Goal: Task Accomplishment & Management: Complete application form

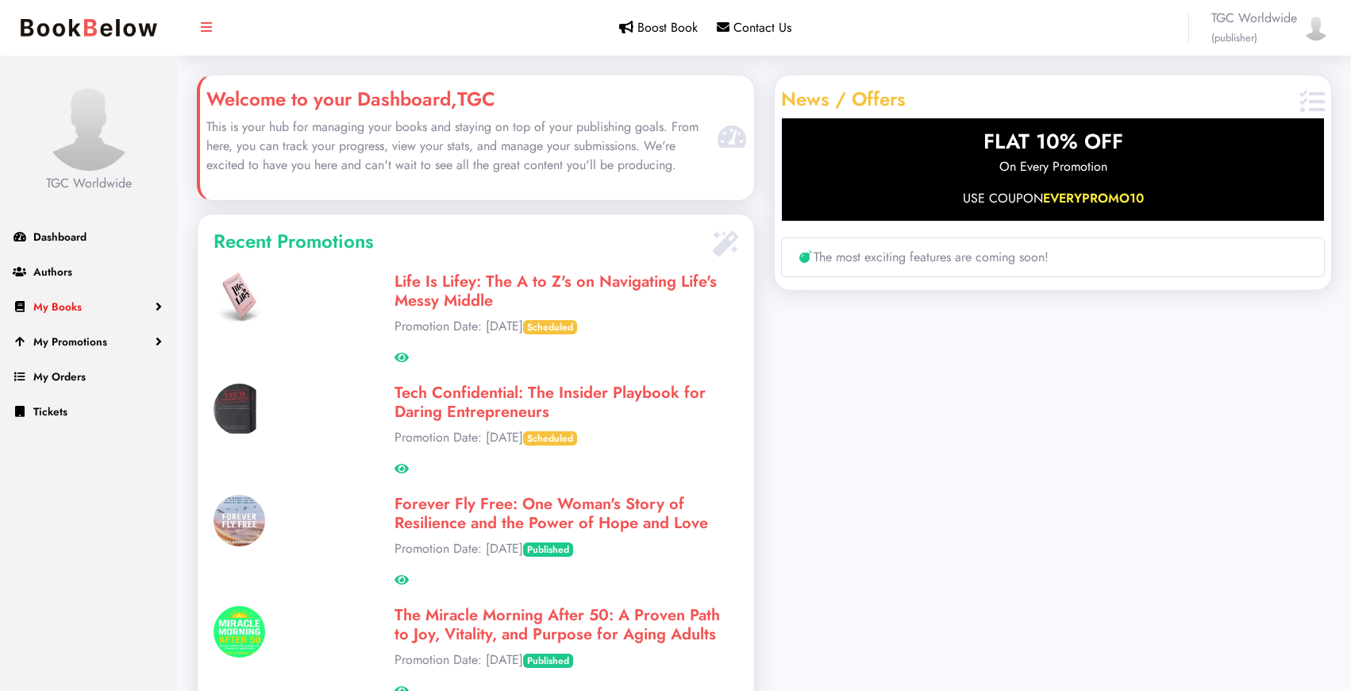
click at [83, 306] on link "My Books" at bounding box center [89, 306] width 178 height 35
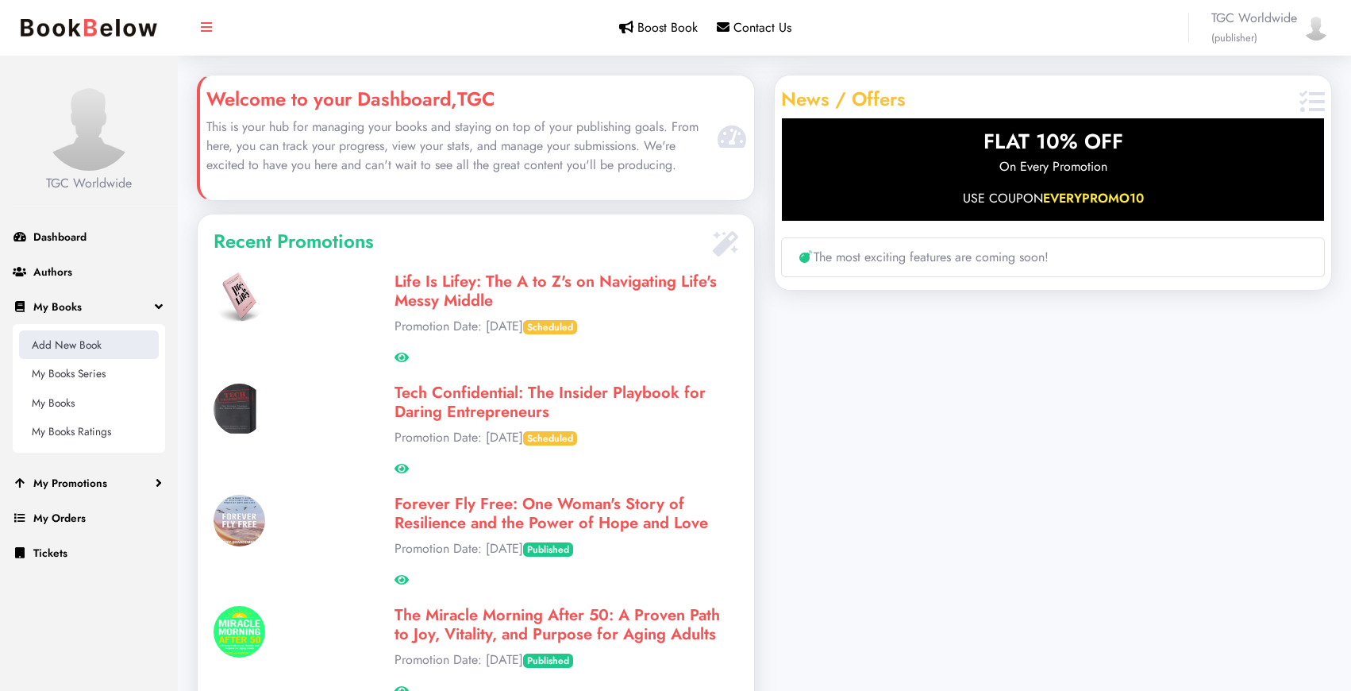
click at [85, 341] on link "Add New Book" at bounding box center [89, 344] width 140 height 29
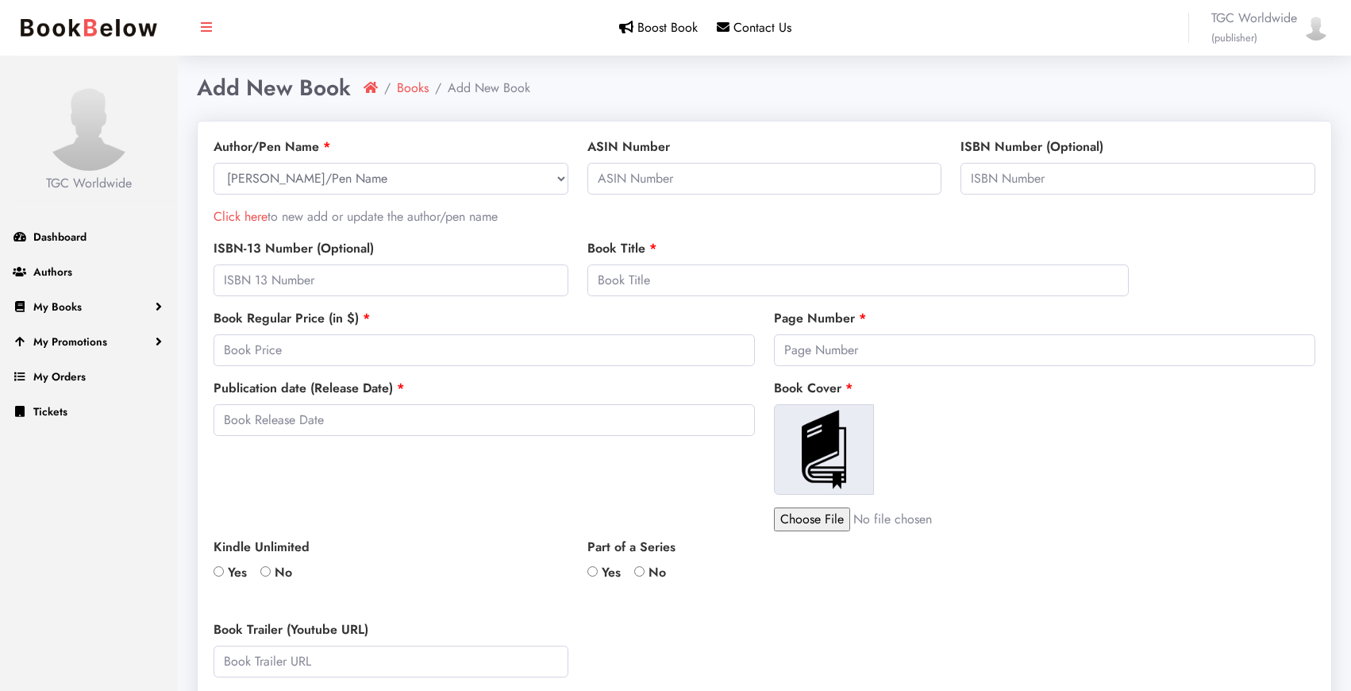
select select
click at [241, 221] on link "Click here" at bounding box center [241, 216] width 54 height 18
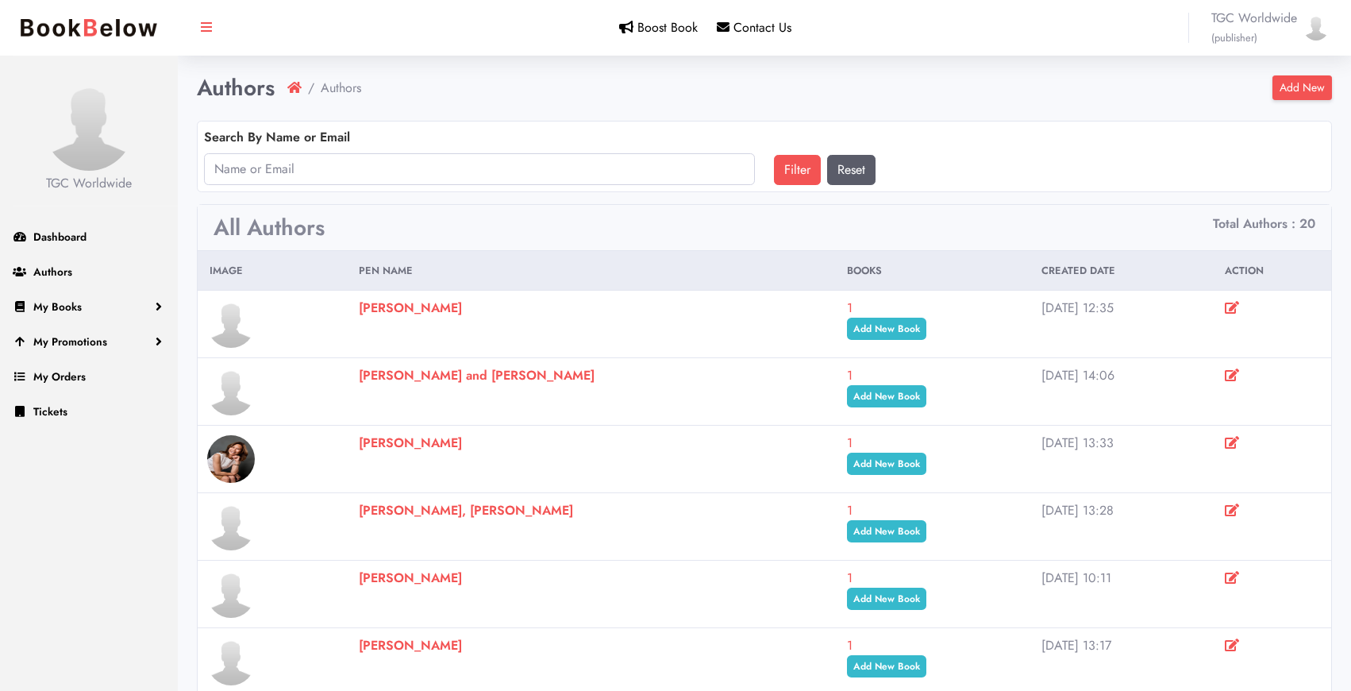
click at [1291, 87] on link "Add New" at bounding box center [1303, 87] width 60 height 25
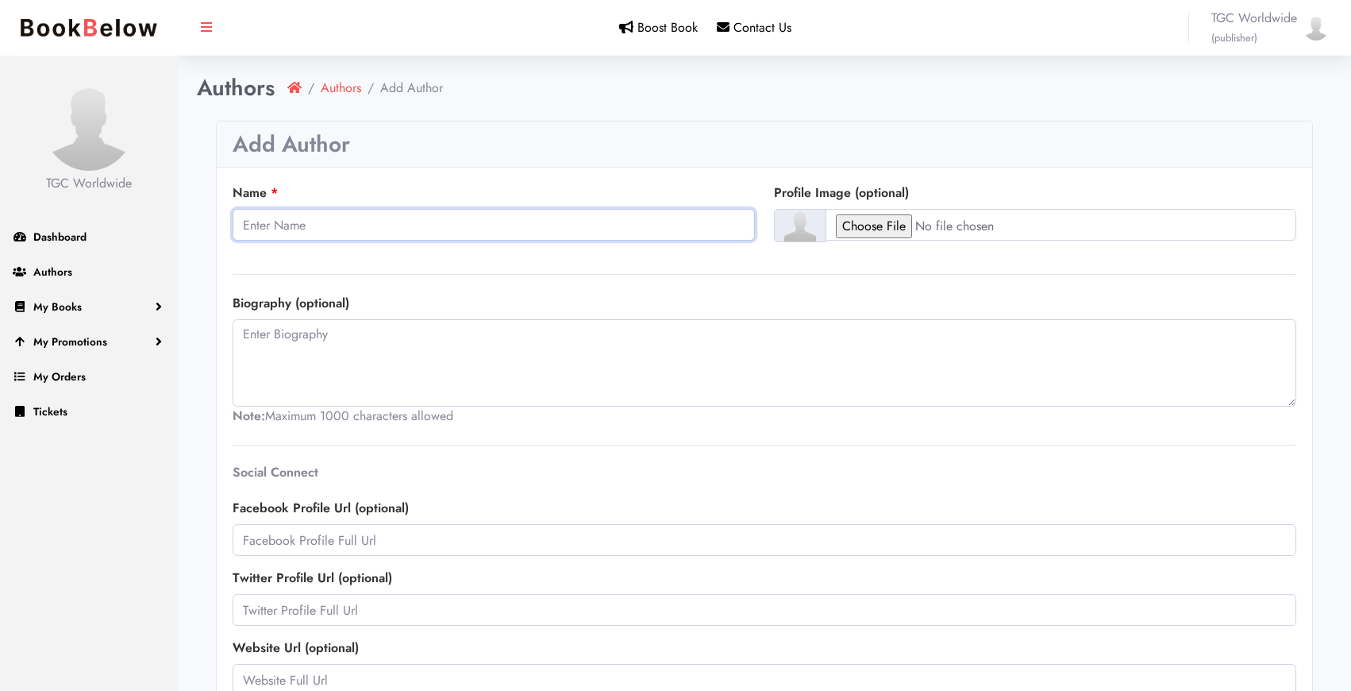
click at [622, 227] on input "Name" at bounding box center [494, 225] width 522 height 32
type input "[PERSON_NAME]"
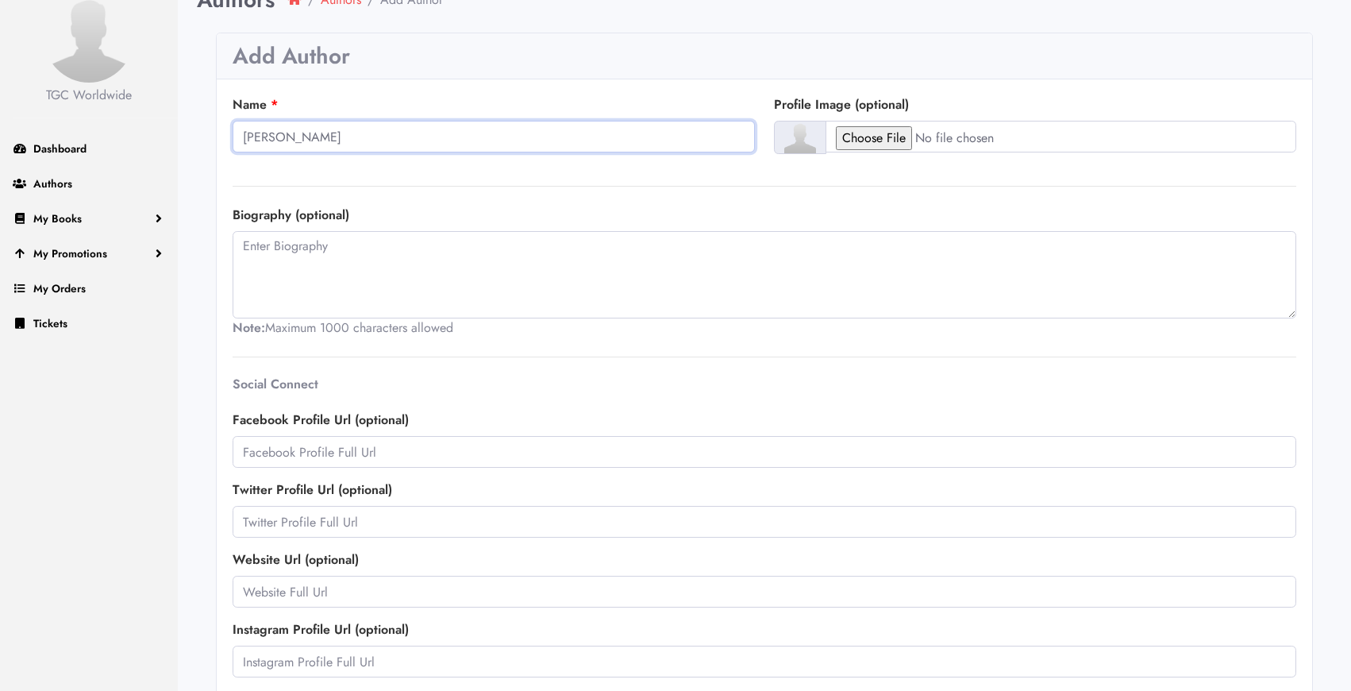
scroll to position [217, 0]
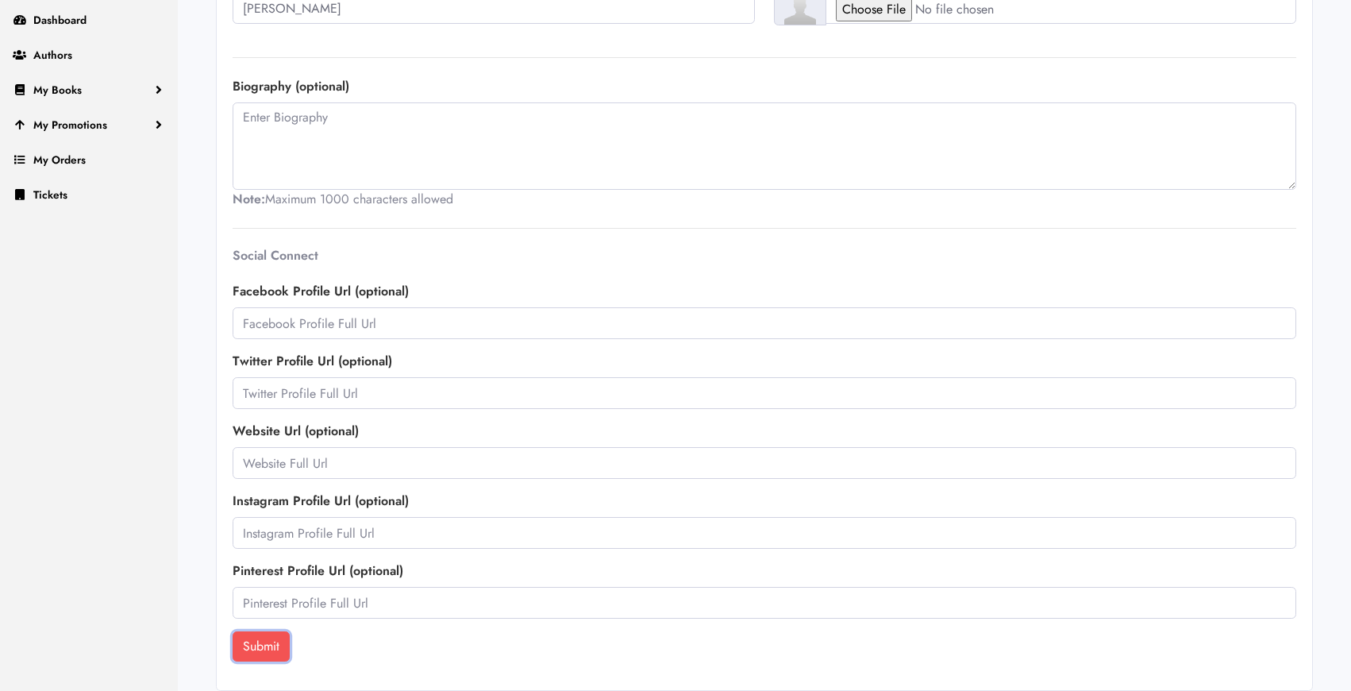
click at [269, 638] on button "Submit" at bounding box center [261, 646] width 57 height 30
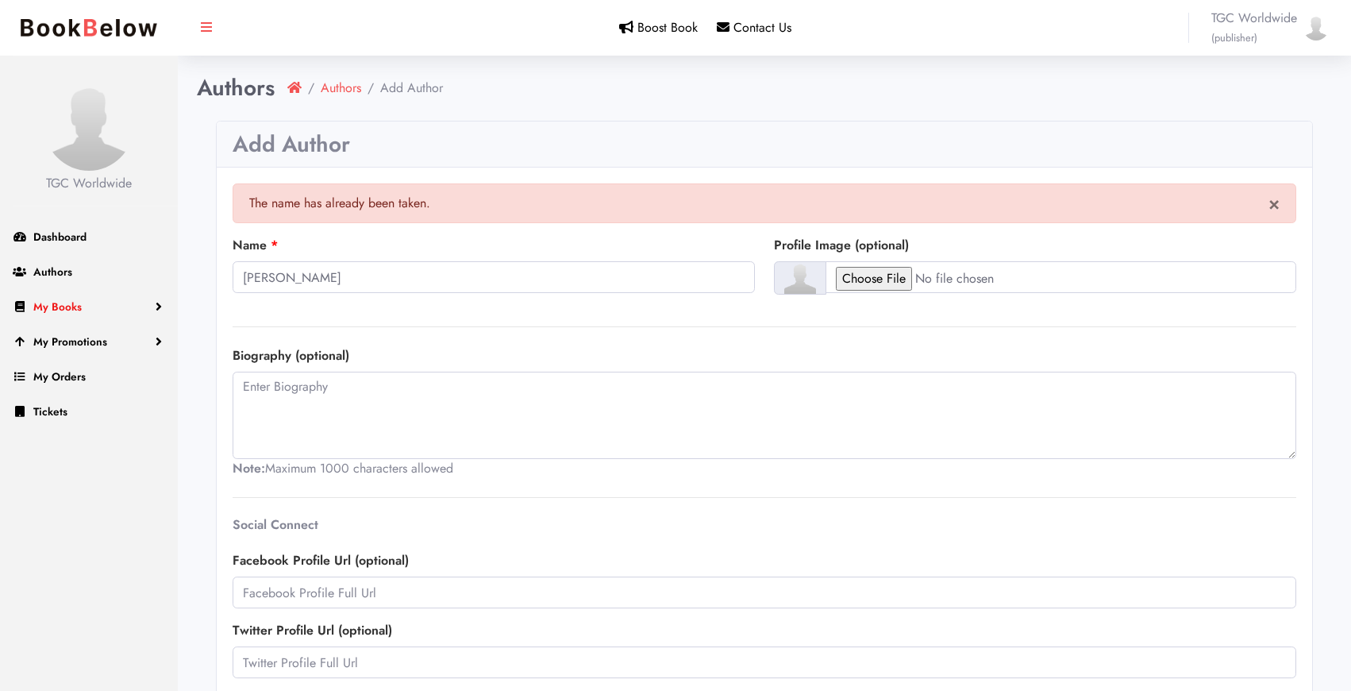
click at [51, 306] on span "My Books" at bounding box center [57, 306] width 48 height 16
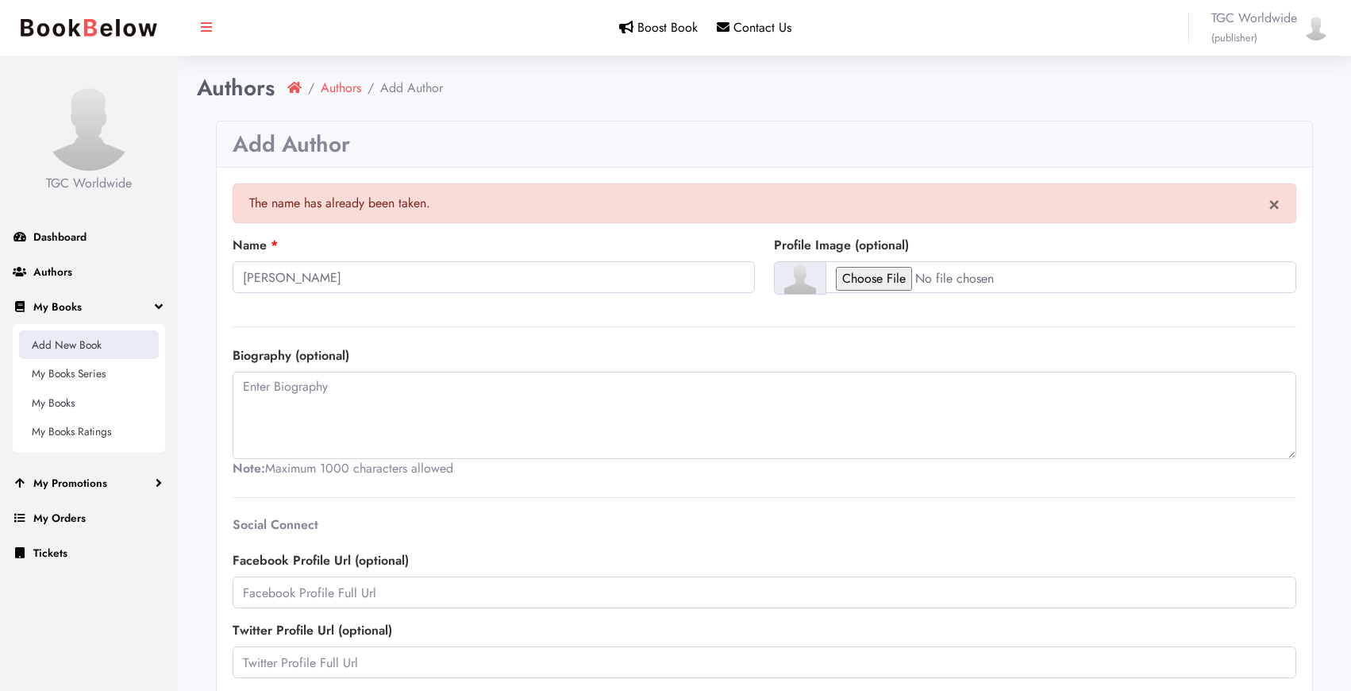
click at [57, 345] on link "Add New Book" at bounding box center [89, 344] width 140 height 29
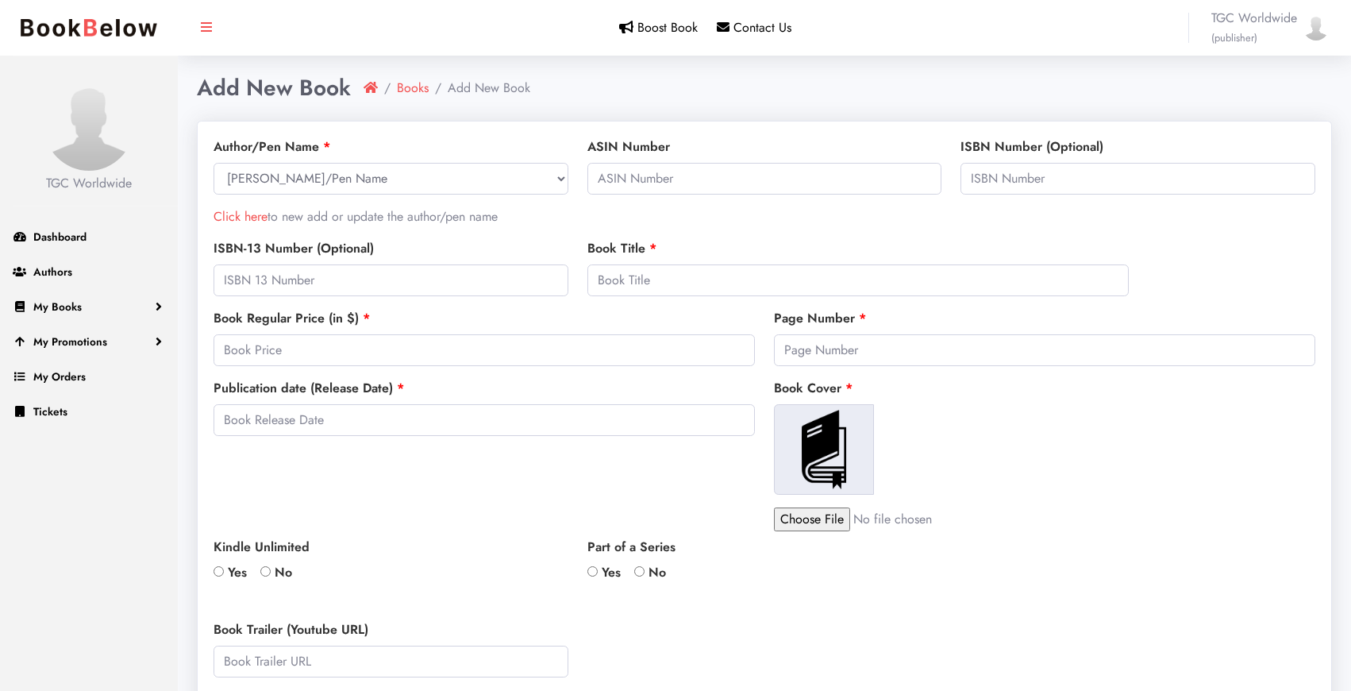
select select
click at [318, 175] on select "Select Author/Pen Name Megan Gorman Andrew Bridge Lawrence R. Armstrong Kendis …" at bounding box center [391, 179] width 355 height 32
select select "25758"
click at [709, 187] on input "text" at bounding box center [764, 179] width 355 height 32
paste input "B0FLDZHCR5"
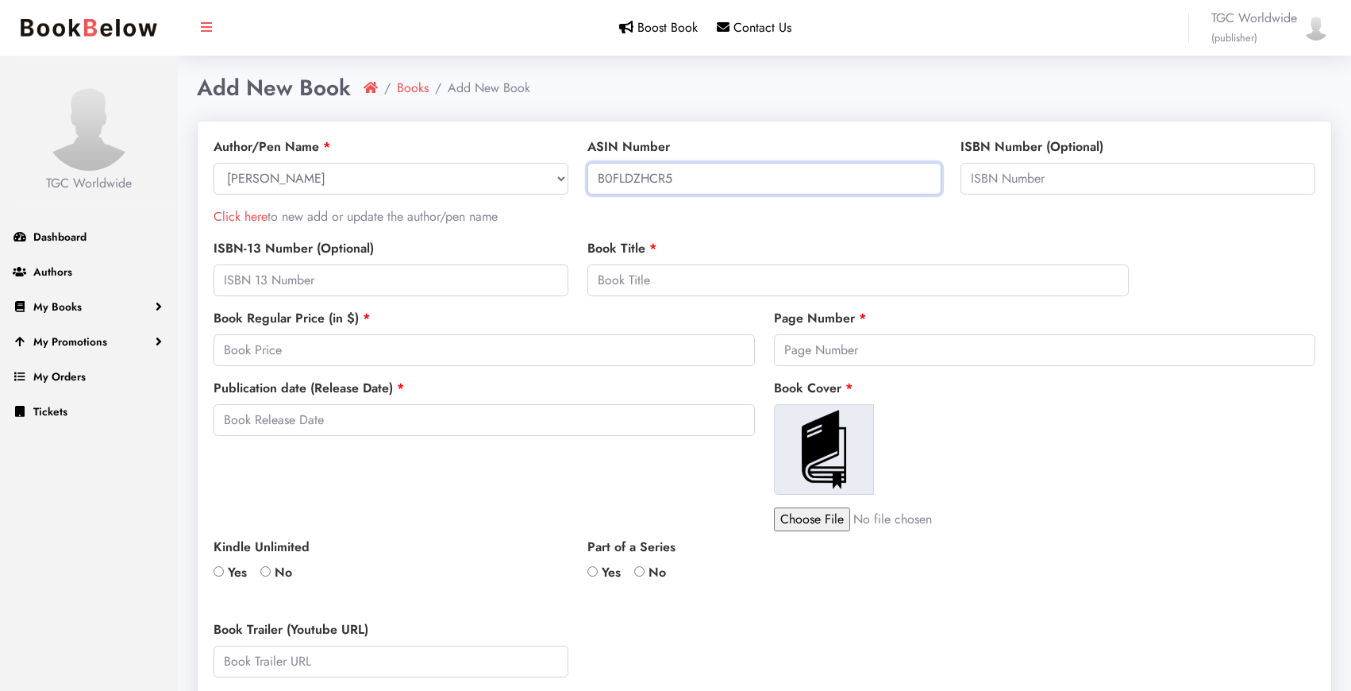
type input "B0FLDZHCR5"
click at [451, 271] on body "Please don't refresh or leave this page. We're redirecting to PayPal. TGC World…" at bounding box center [675, 626] width 1351 height 1253
click at [403, 278] on input "text" at bounding box center [391, 280] width 355 height 32
paste input "979-8895654354"
type input "979-8895654354"
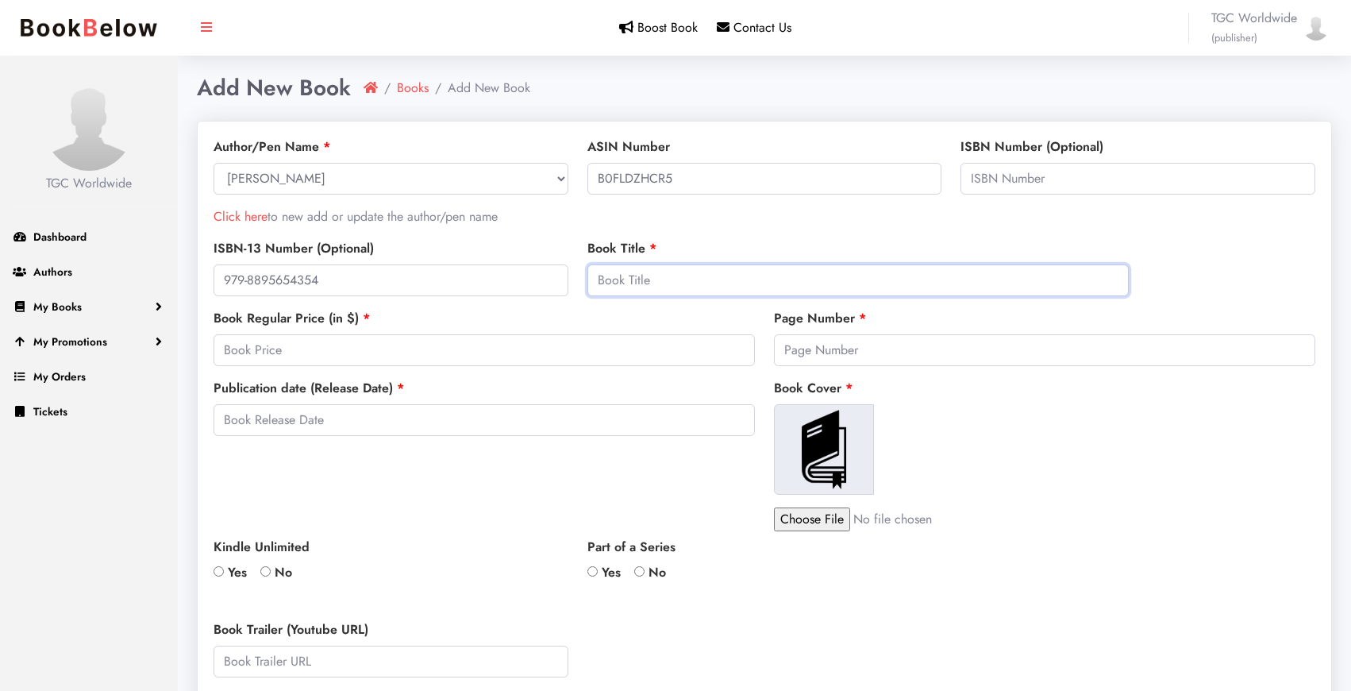
click at [700, 279] on input "text" at bounding box center [857, 280] width 541 height 32
paste input "Reimagining Government: Achieving the Promise of AI"
type input "Reimagining Government: Achieving the Promise of AI"
click at [362, 360] on input "number" at bounding box center [484, 350] width 541 height 32
type input "21.99"
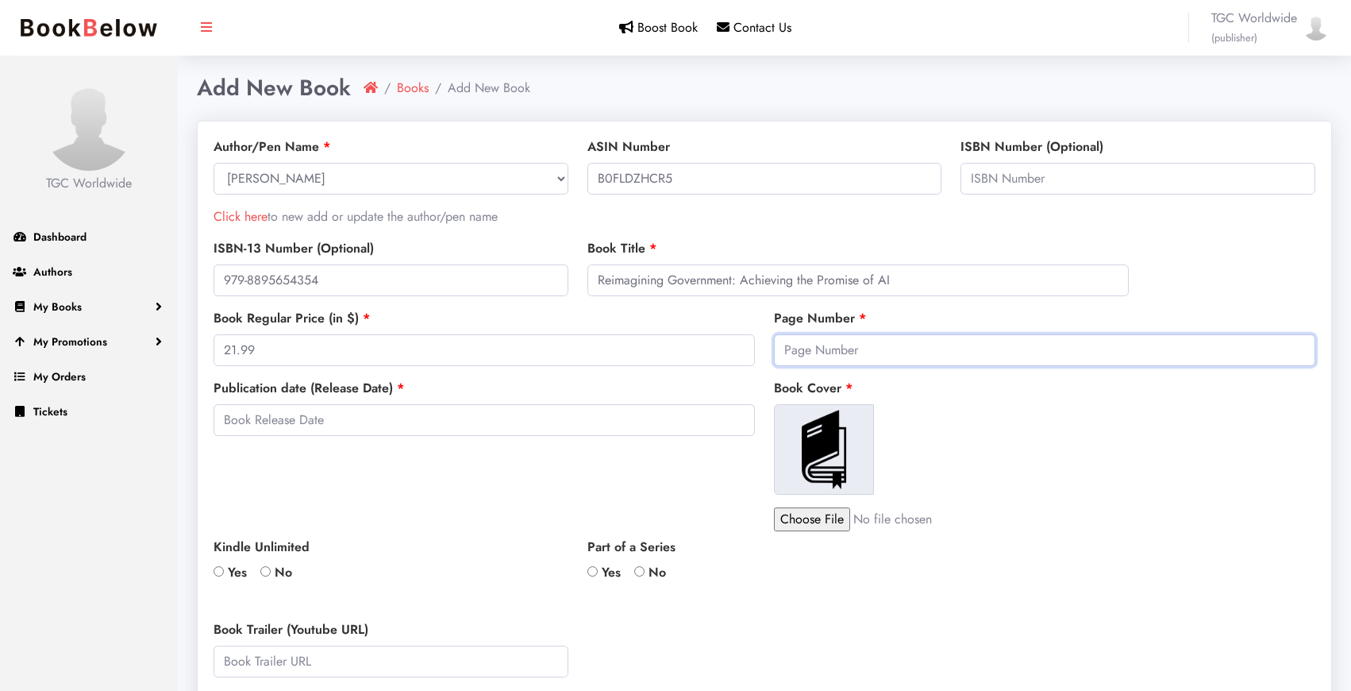
click at [861, 344] on input "number" at bounding box center [1044, 350] width 541 height 32
type input "288"
click at [429, 426] on input "text" at bounding box center [484, 420] width 541 height 32
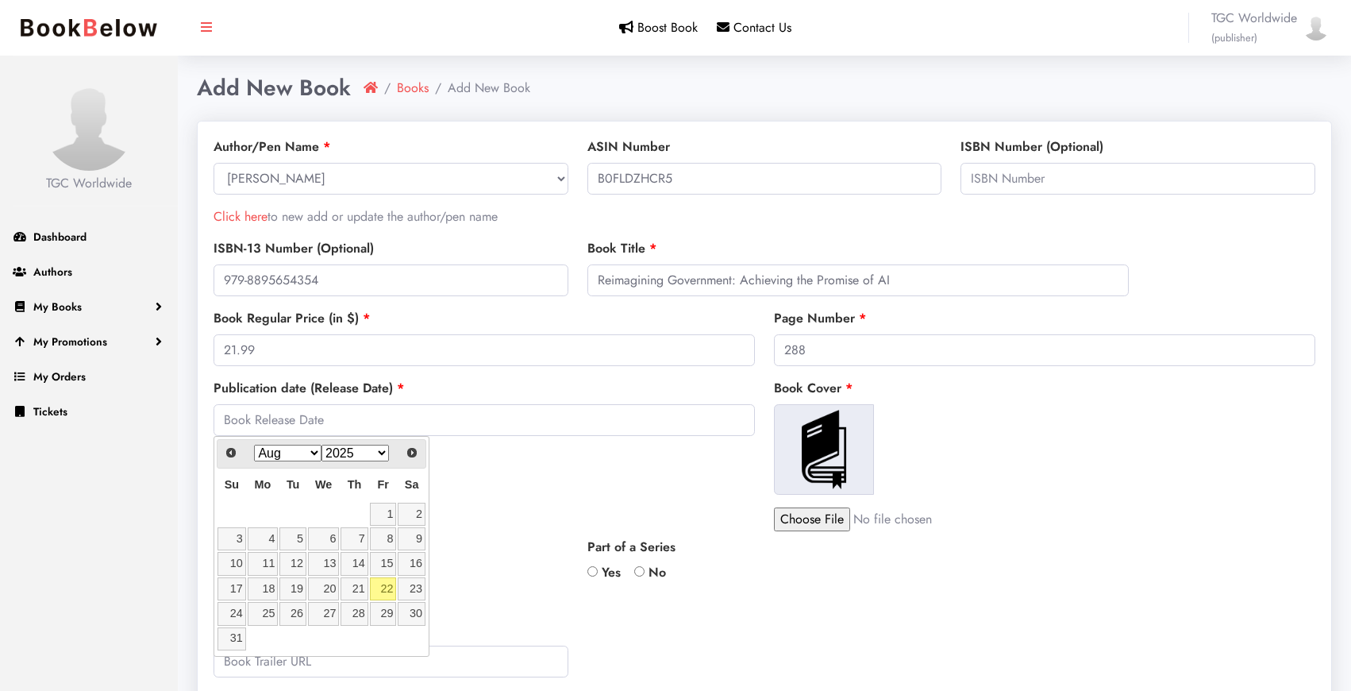
click at [381, 455] on select "2015 2016 2017 2018 2019 2020 2021 2022 2023 2024 2025 2026 2027 2028 2029 2030…" at bounding box center [355, 453] width 67 height 17
click at [310, 450] on select "Jan Feb Mar Apr May Jun Jul Aug Sep Oct Nov Dec" at bounding box center [287, 453] width 67 height 17
click at [298, 538] on link "6" at bounding box center [292, 538] width 27 height 23
type input "2026-01-06"
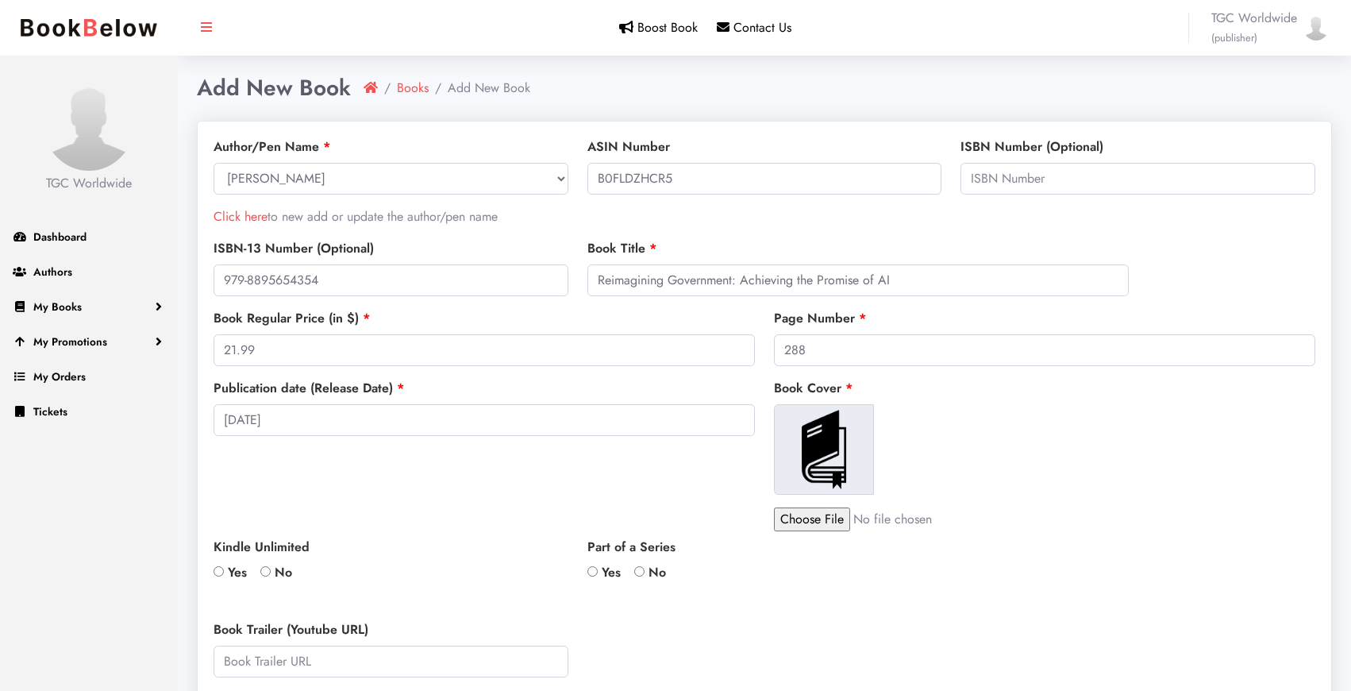
click at [479, 499] on div "Publication date (Release Date) 2026-01-06" at bounding box center [484, 455] width 560 height 152
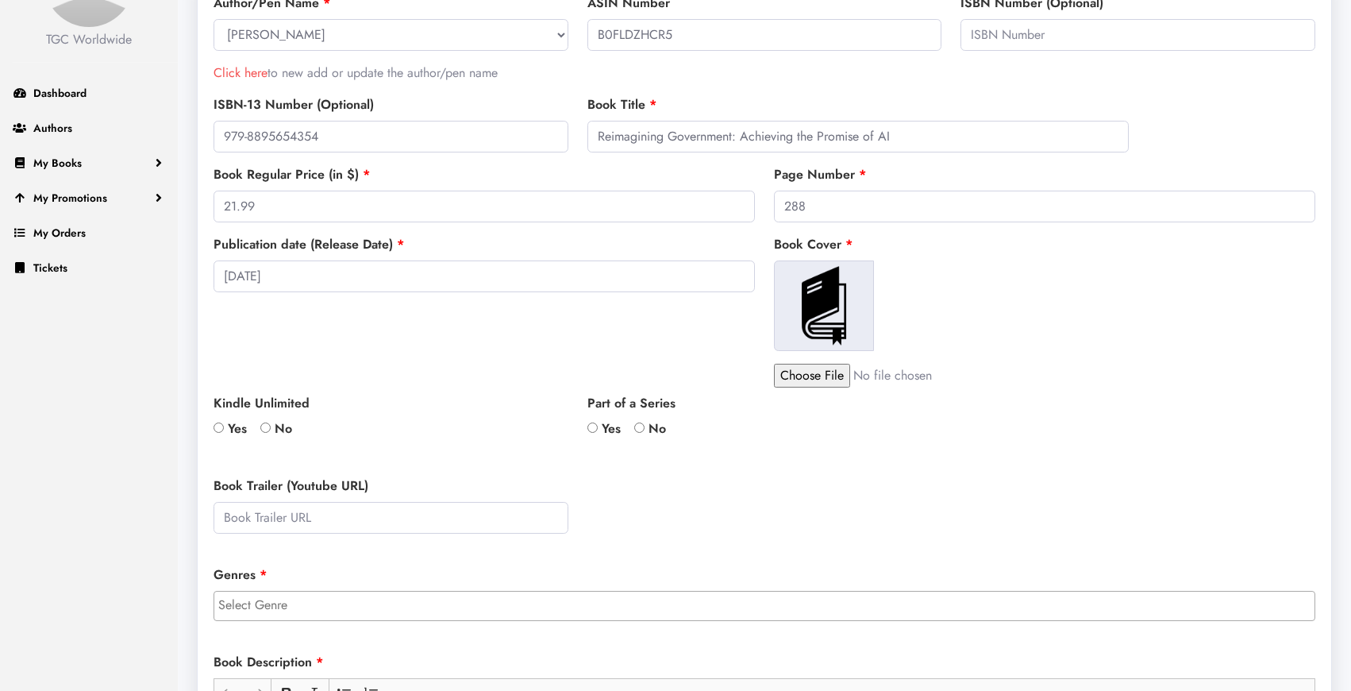
scroll to position [153, 0]
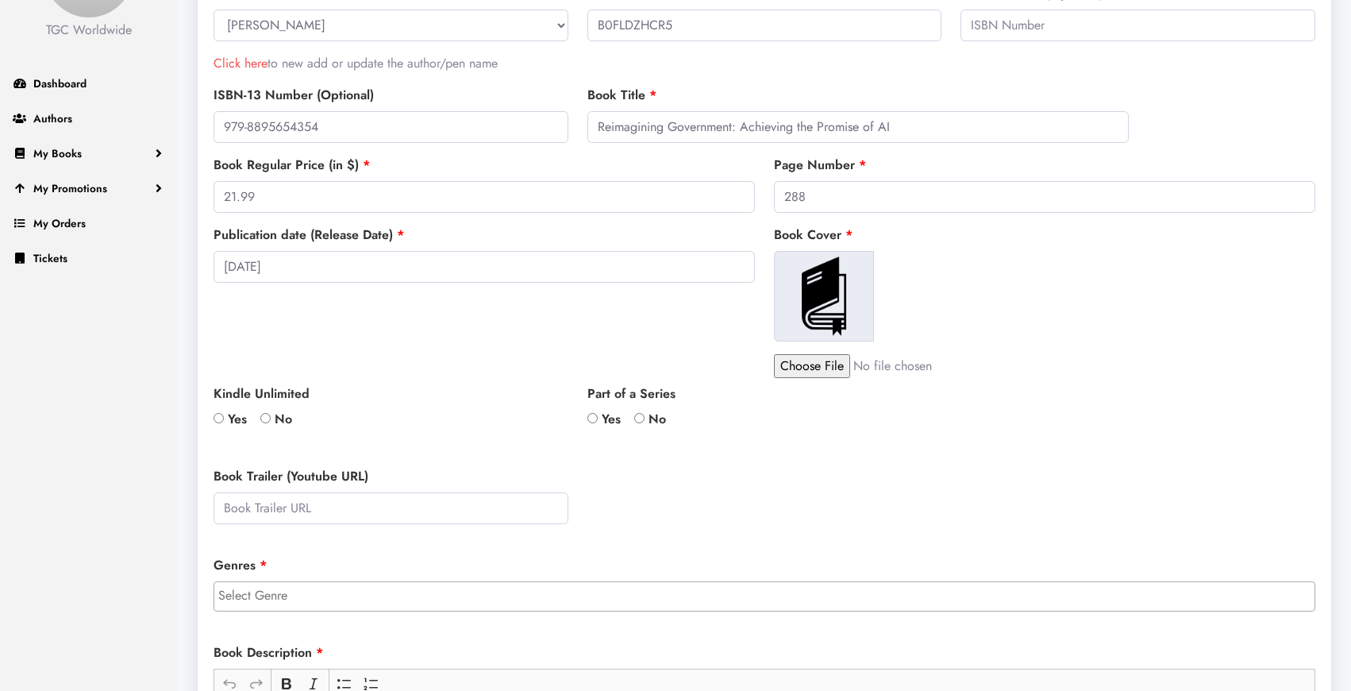
click at [268, 419] on input "No" at bounding box center [265, 418] width 10 height 10
radio input "true"
click at [643, 418] on input "No" at bounding box center [639, 418] width 10 height 10
radio input "true"
click at [831, 370] on input "file" at bounding box center [909, 366] width 270 height 24
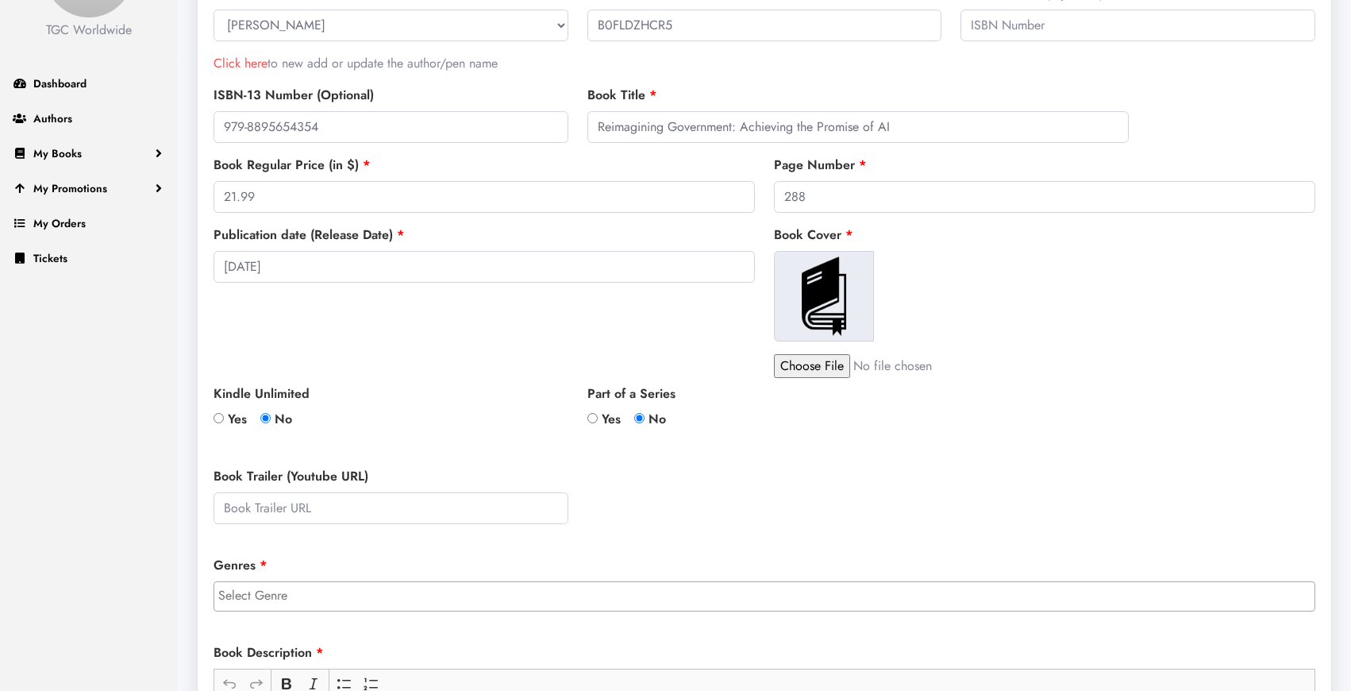
type input "C:\fakepath\ReimaginingGovernmentCover.png"
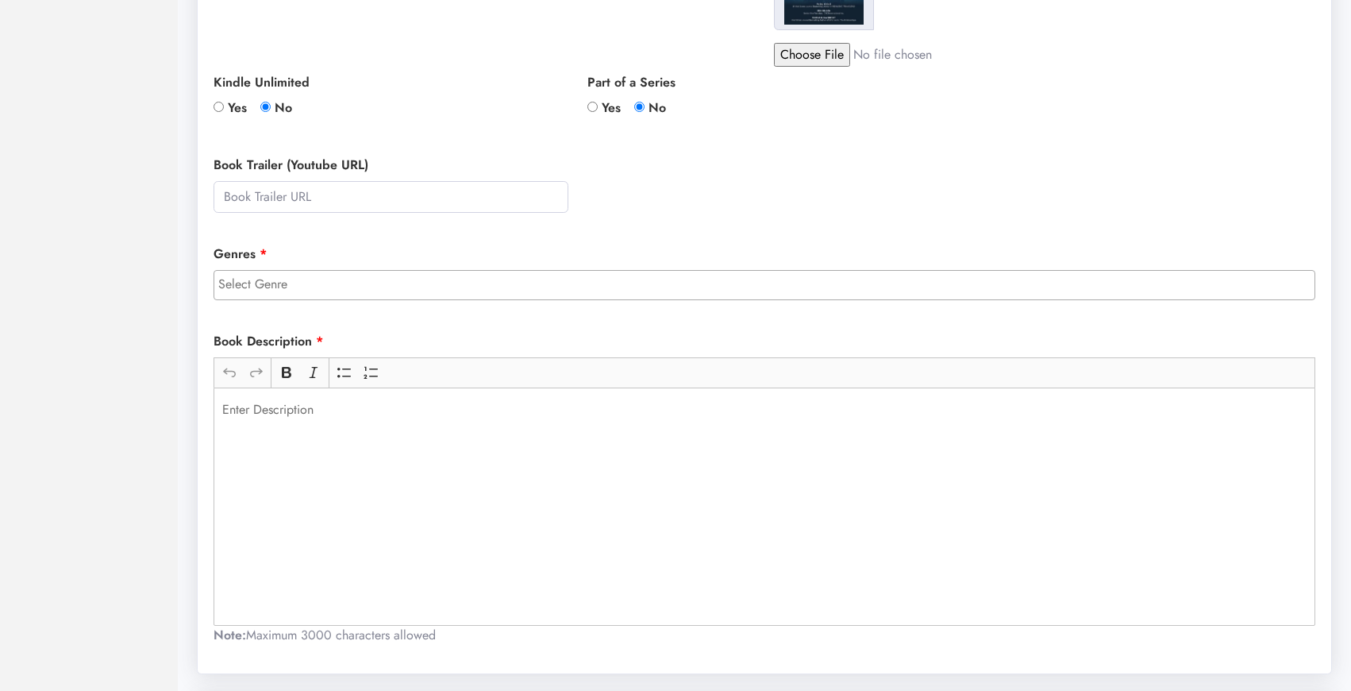
scroll to position [513, 0]
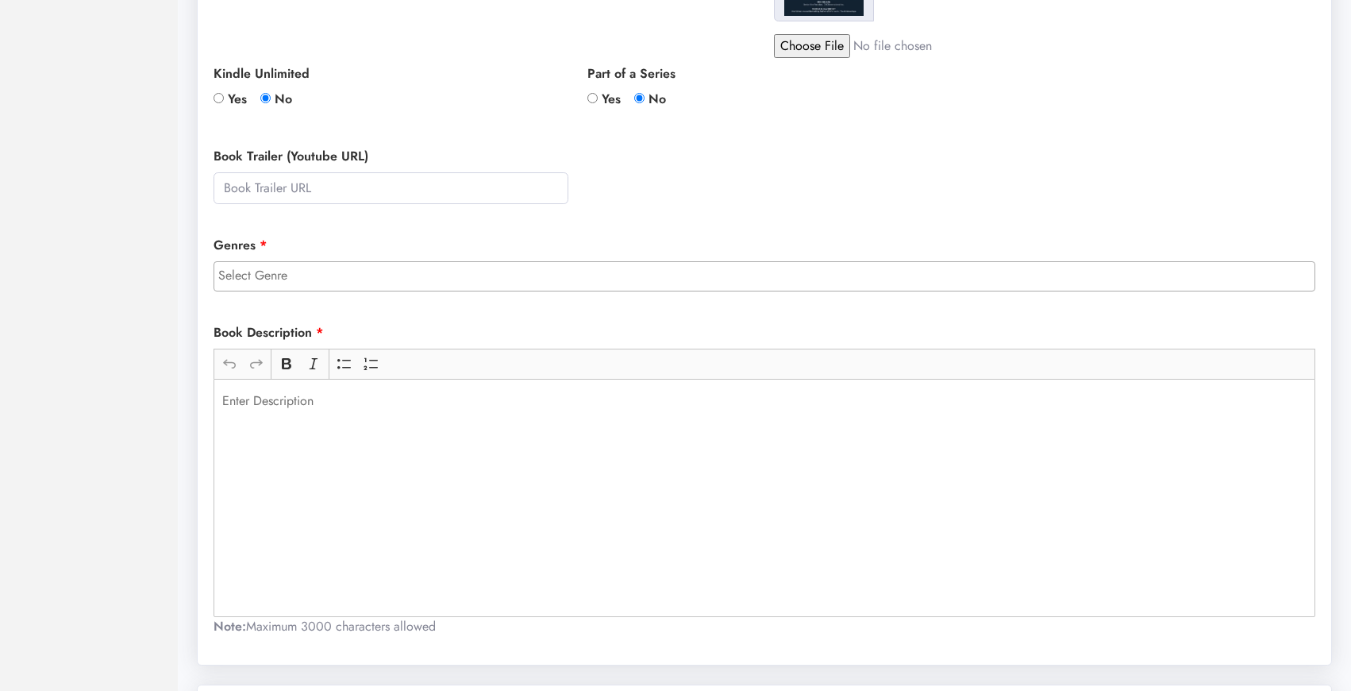
click at [653, 279] on input "search" at bounding box center [768, 275] width 1100 height 19
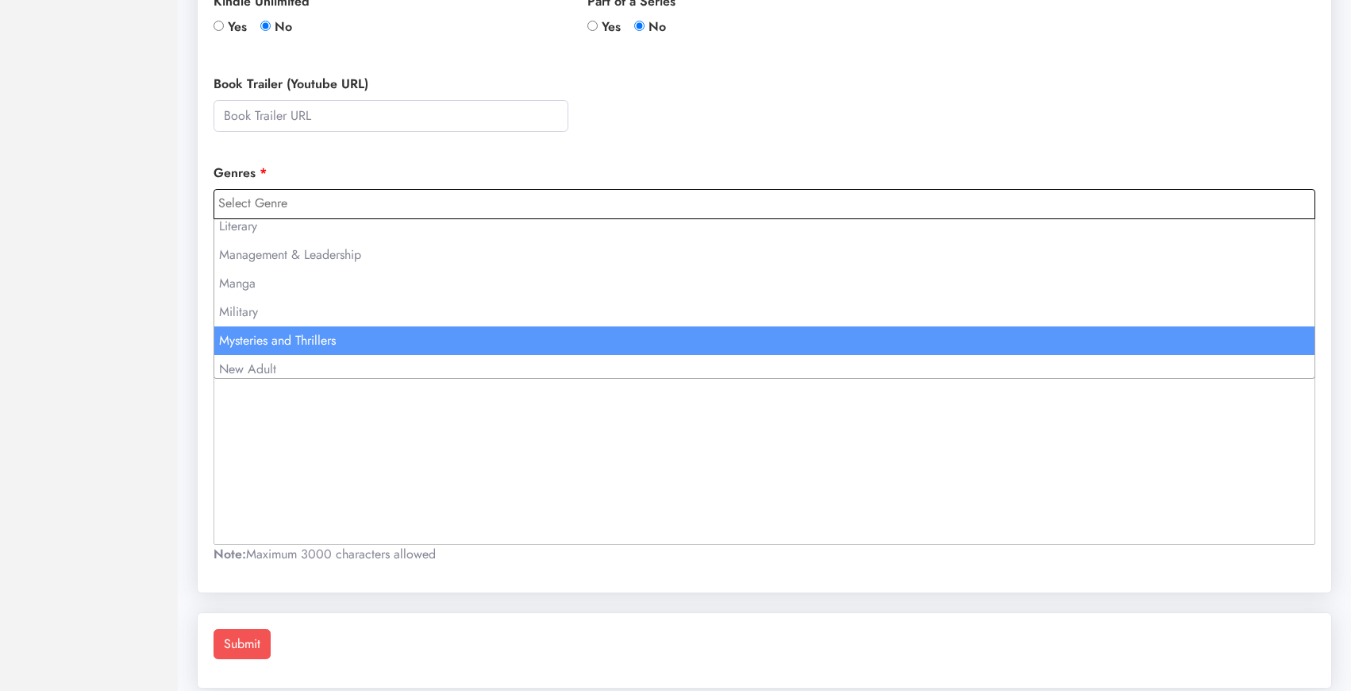
scroll to position [802, 0]
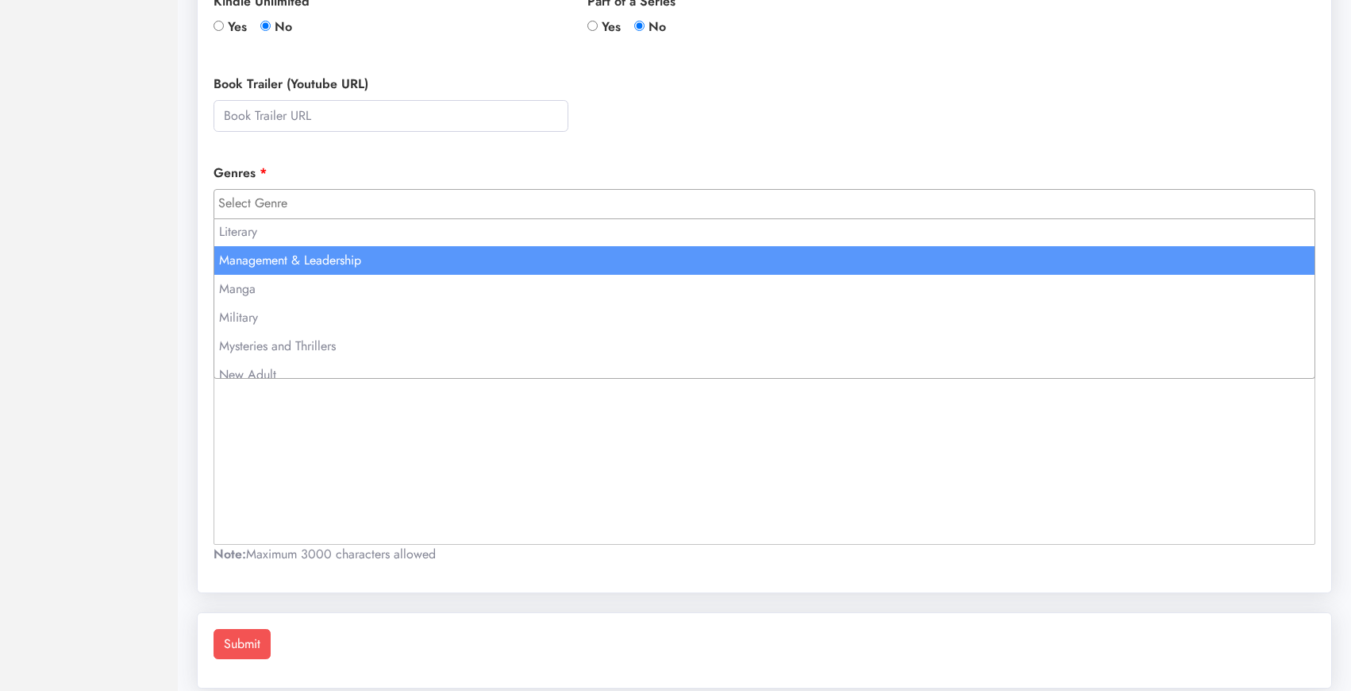
select select "80"
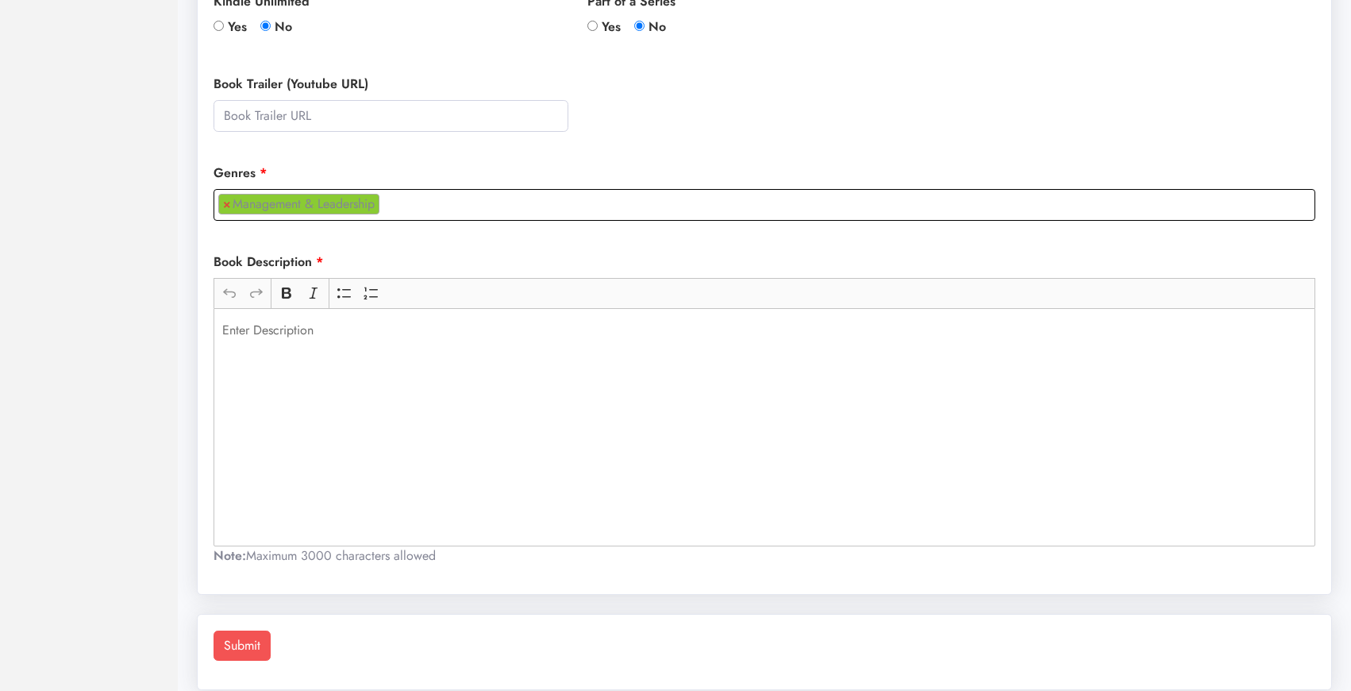
click at [532, 366] on div "Rich Text Editor, main" at bounding box center [765, 427] width 1102 height 238
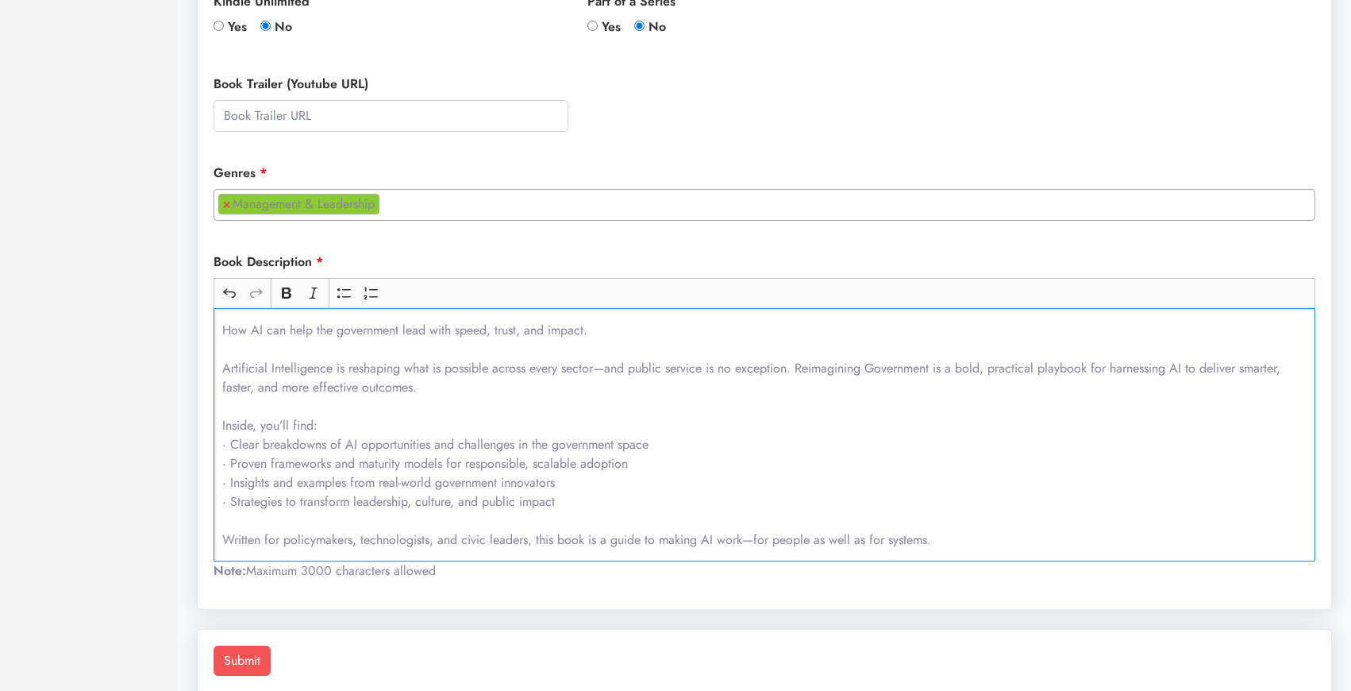
scroll to position [618, 0]
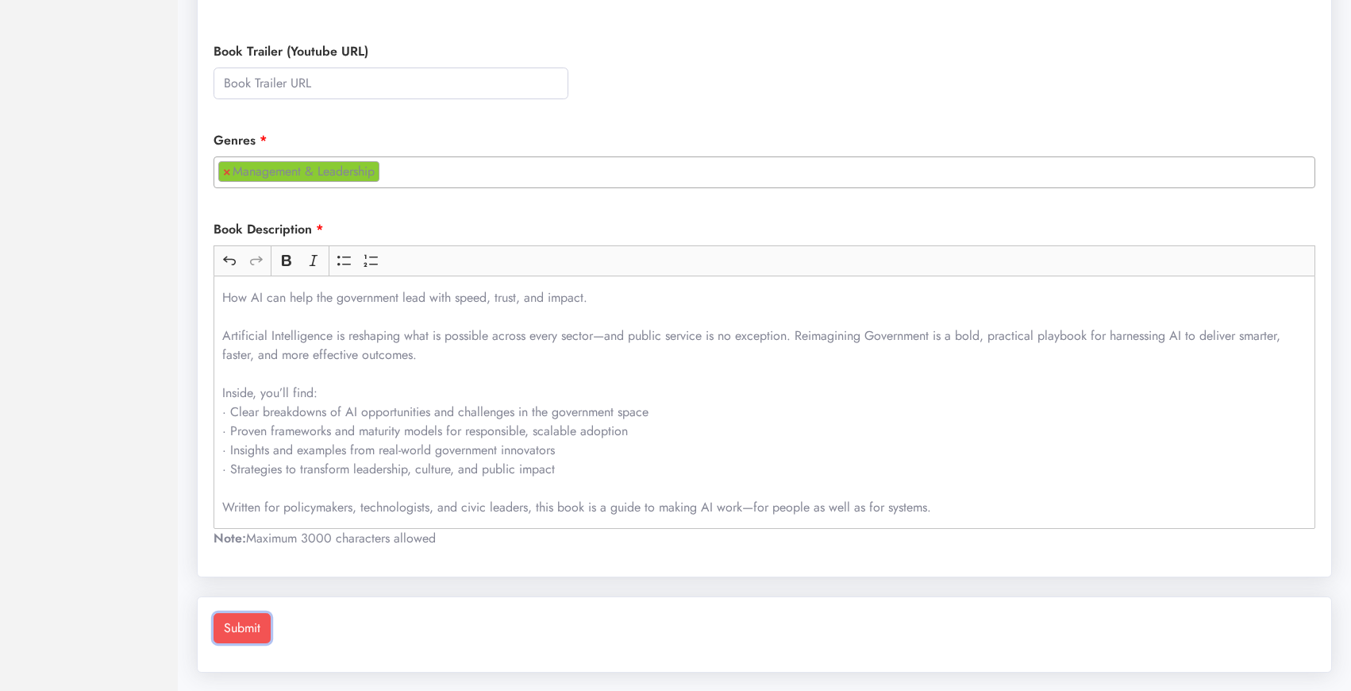
click at [241, 630] on button "Submit" at bounding box center [242, 628] width 57 height 30
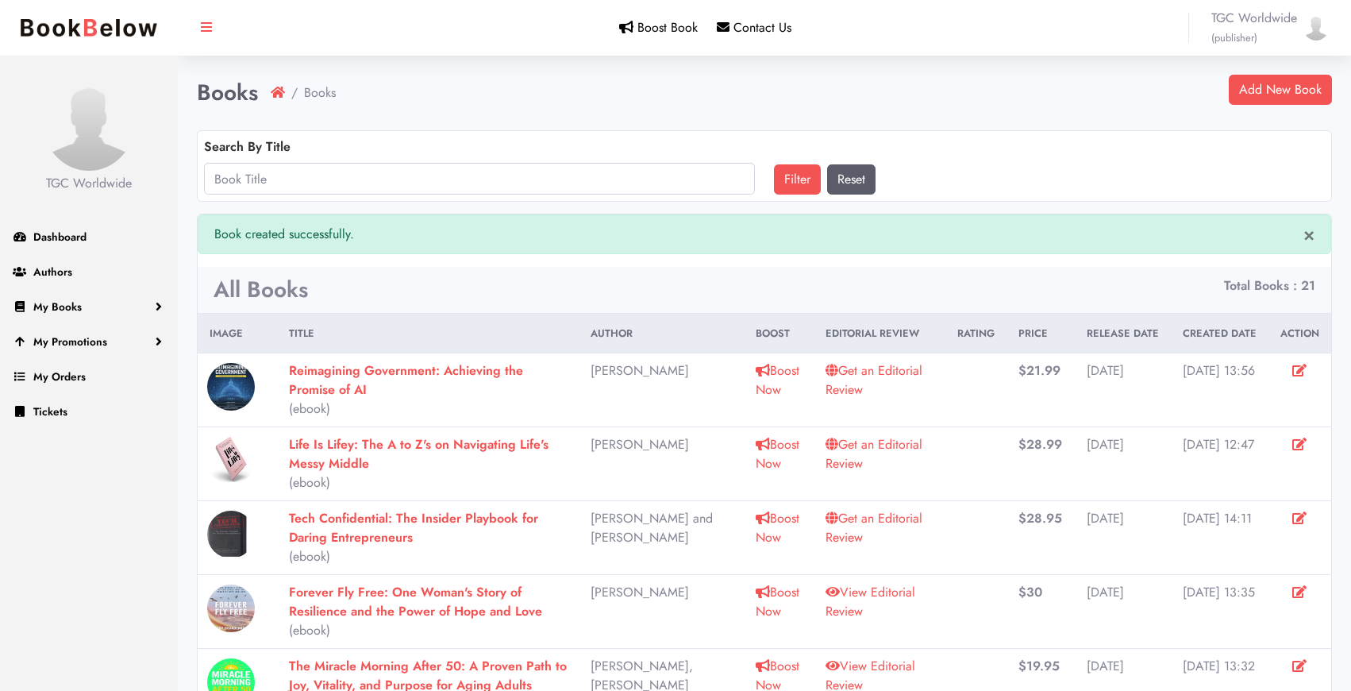
click at [872, 372] on link "Get an Editorial Review" at bounding box center [874, 379] width 97 height 37
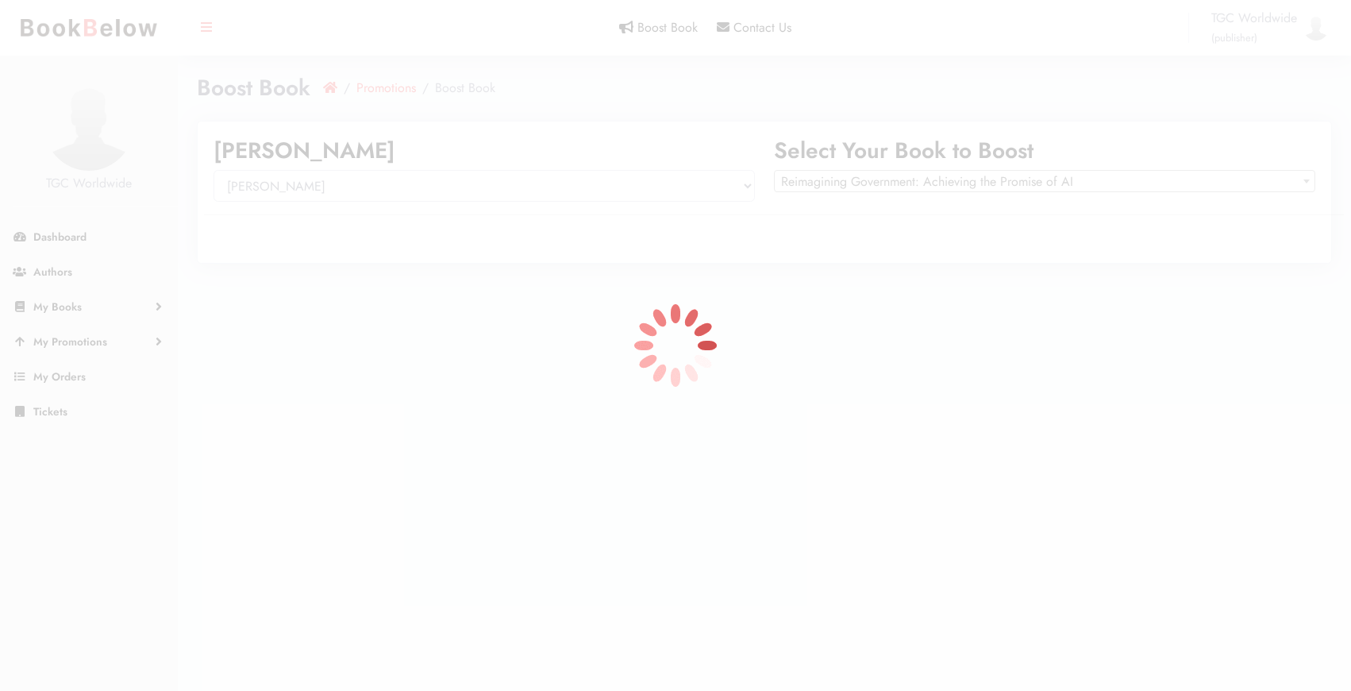
select select "150415"
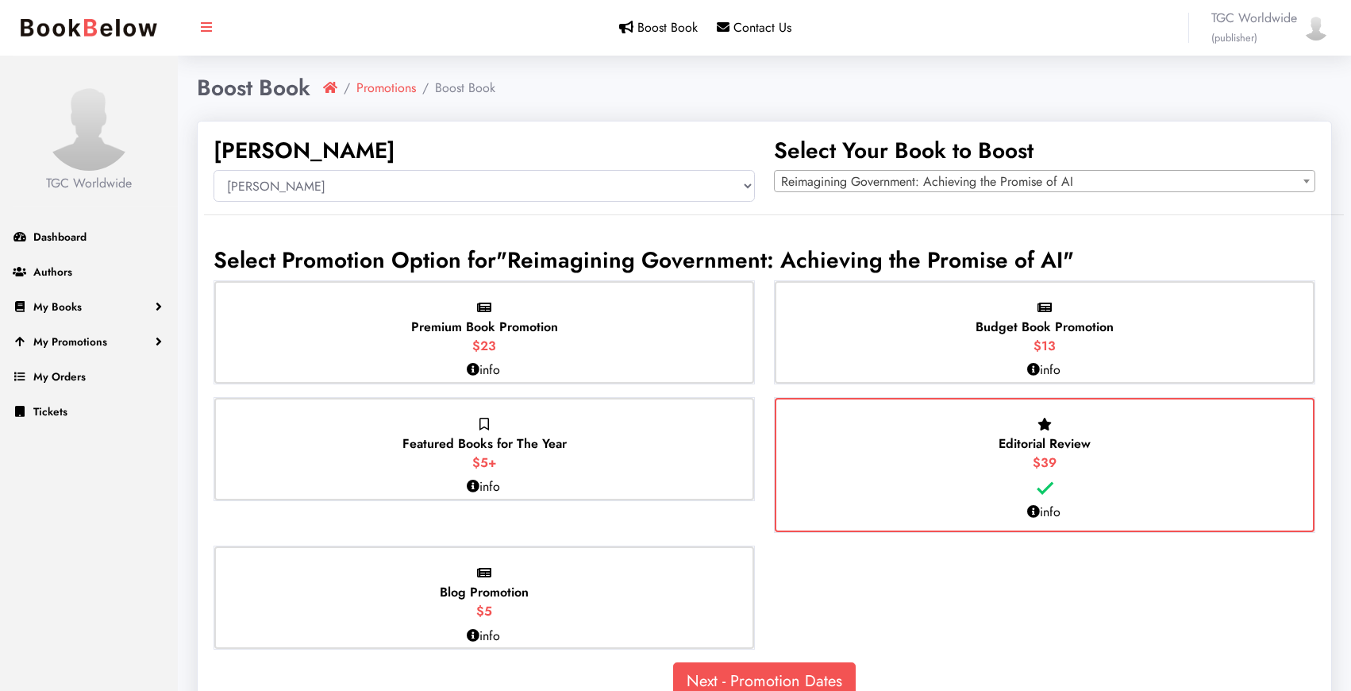
scroll to position [45, 0]
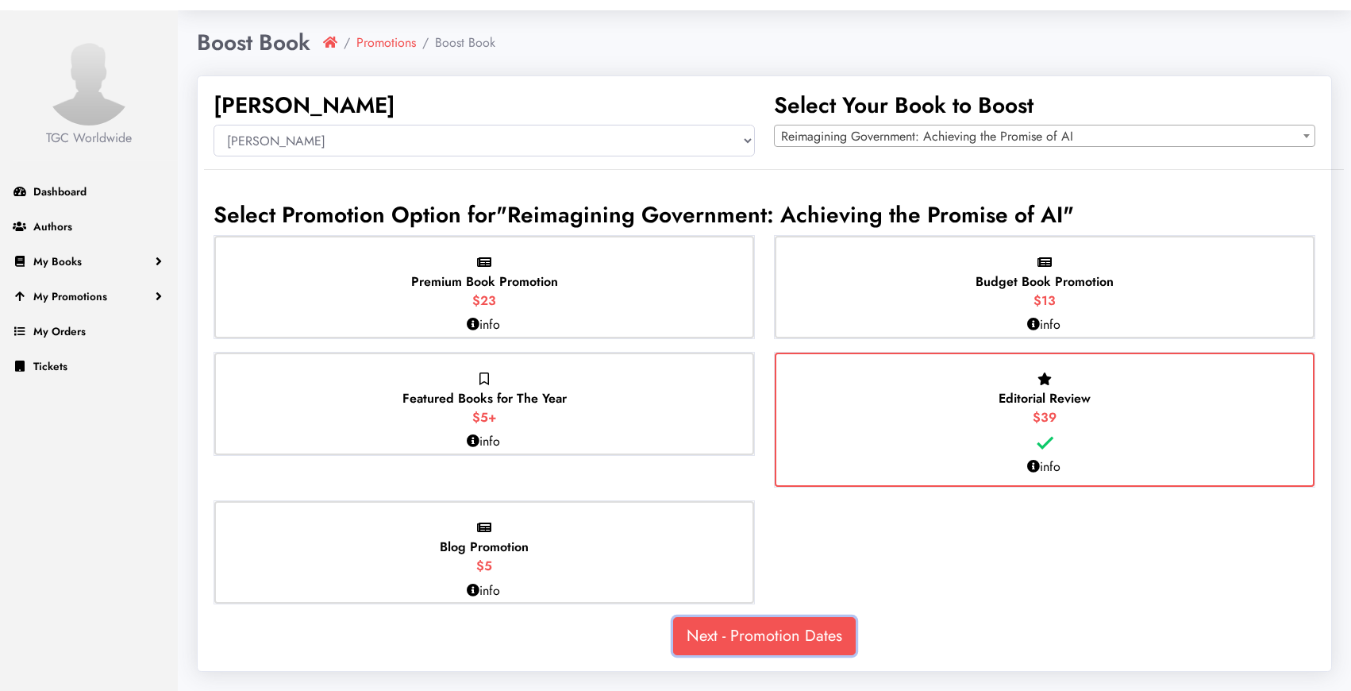
click at [799, 637] on link "Next - Promotion Dates" at bounding box center [764, 636] width 183 height 38
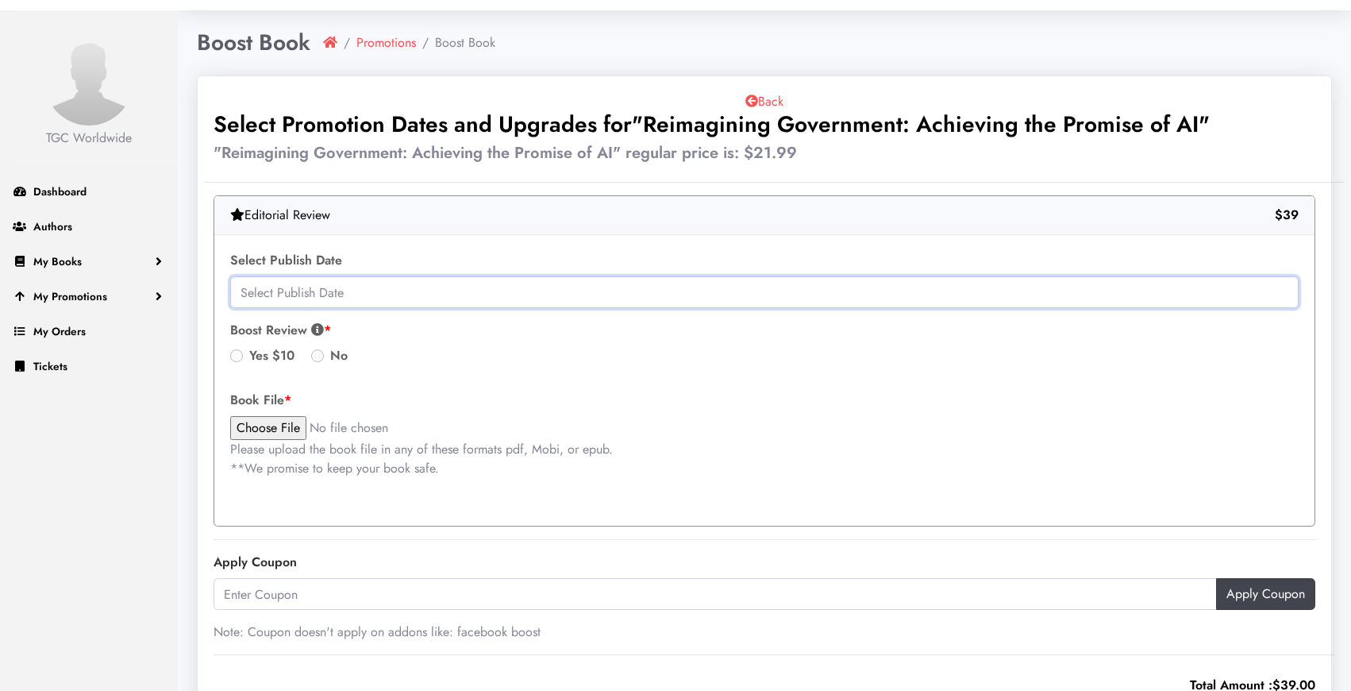
click at [722, 294] on input "text" at bounding box center [764, 292] width 1069 height 32
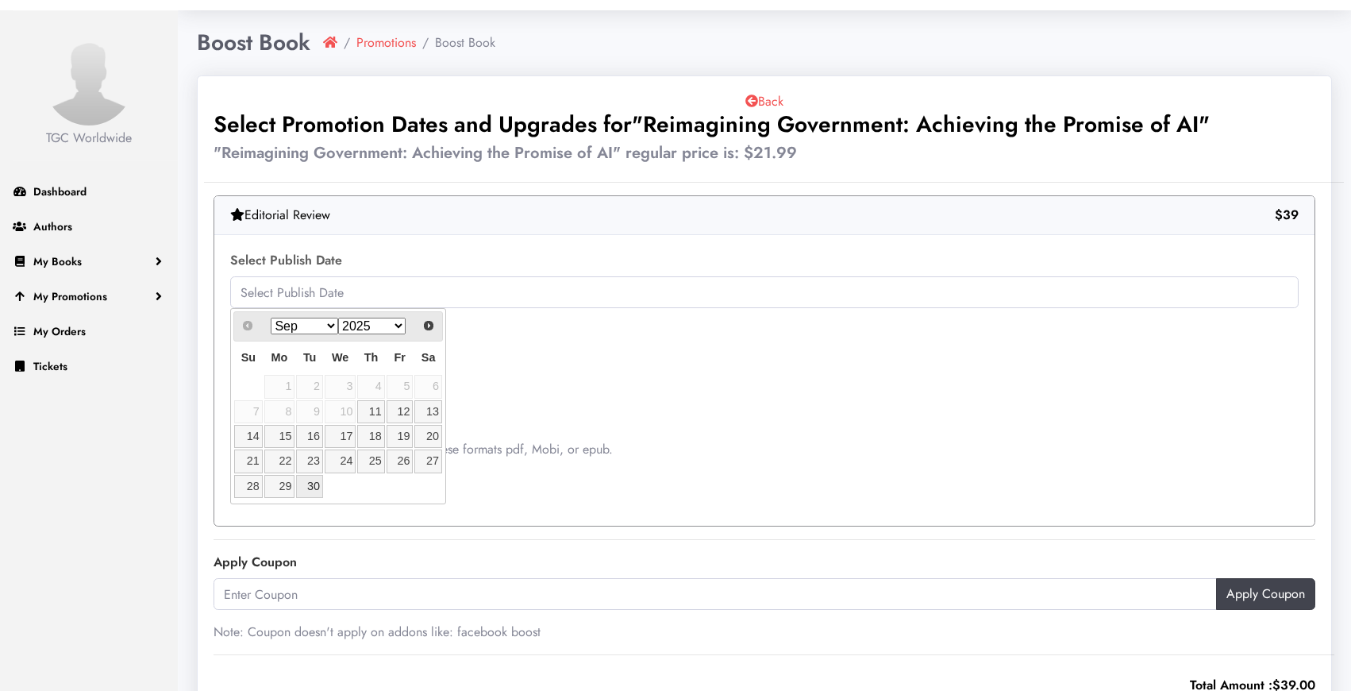
click at [317, 487] on link "30" at bounding box center [309, 486] width 27 height 23
type input "2025-09-30"
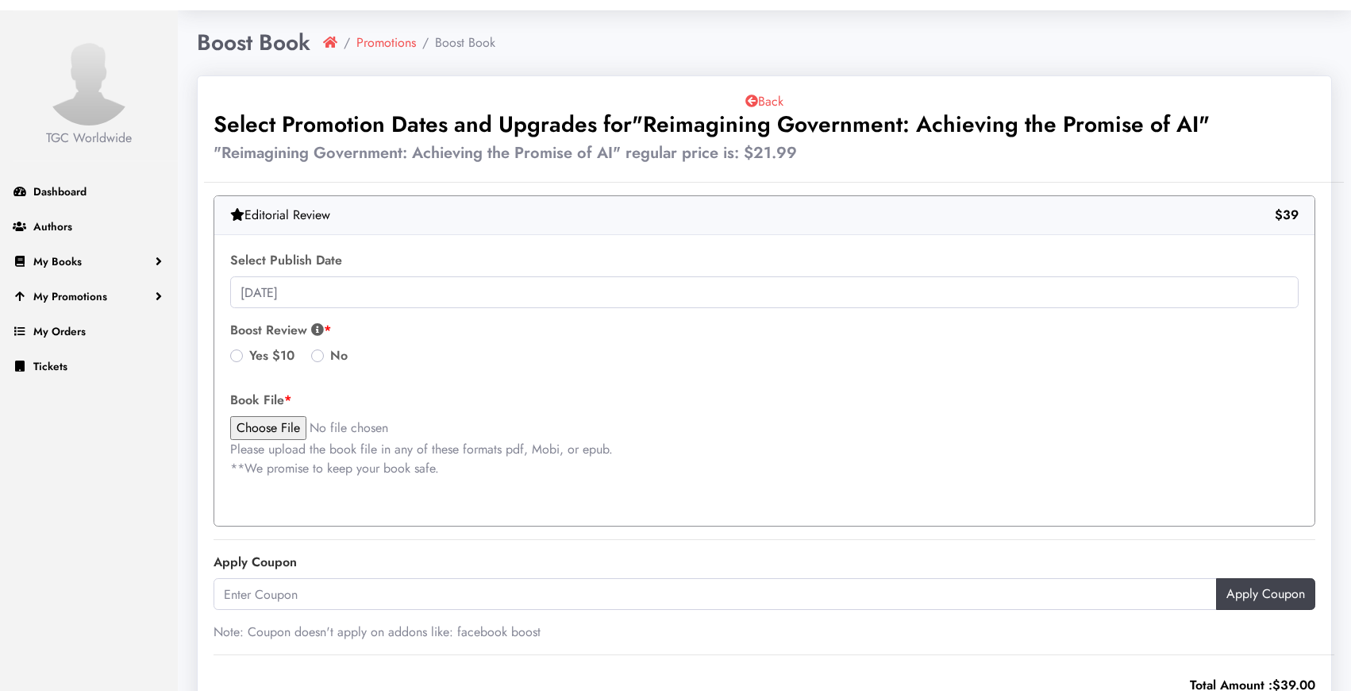
click at [284, 422] on input "file" at bounding box center [365, 428] width 270 height 24
type input "C:\fakepath\Reimagining Government_digital_galley (2).pdf"
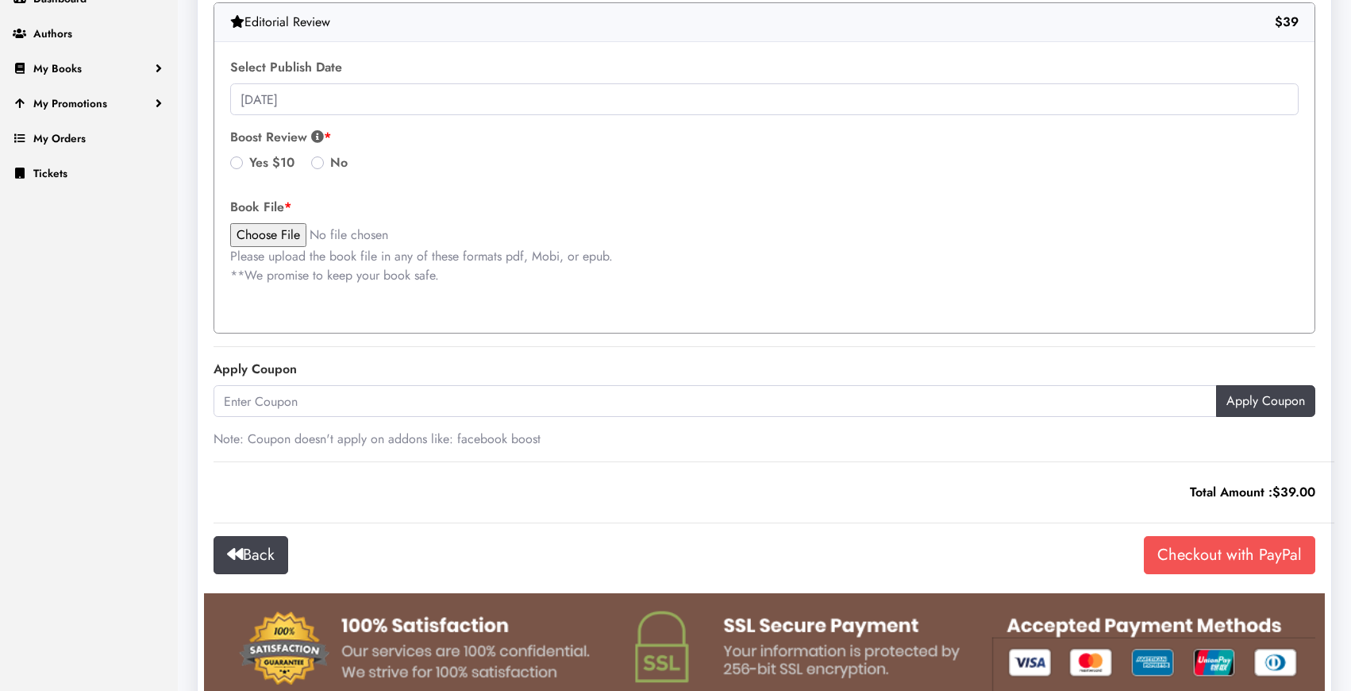
scroll to position [281, 0]
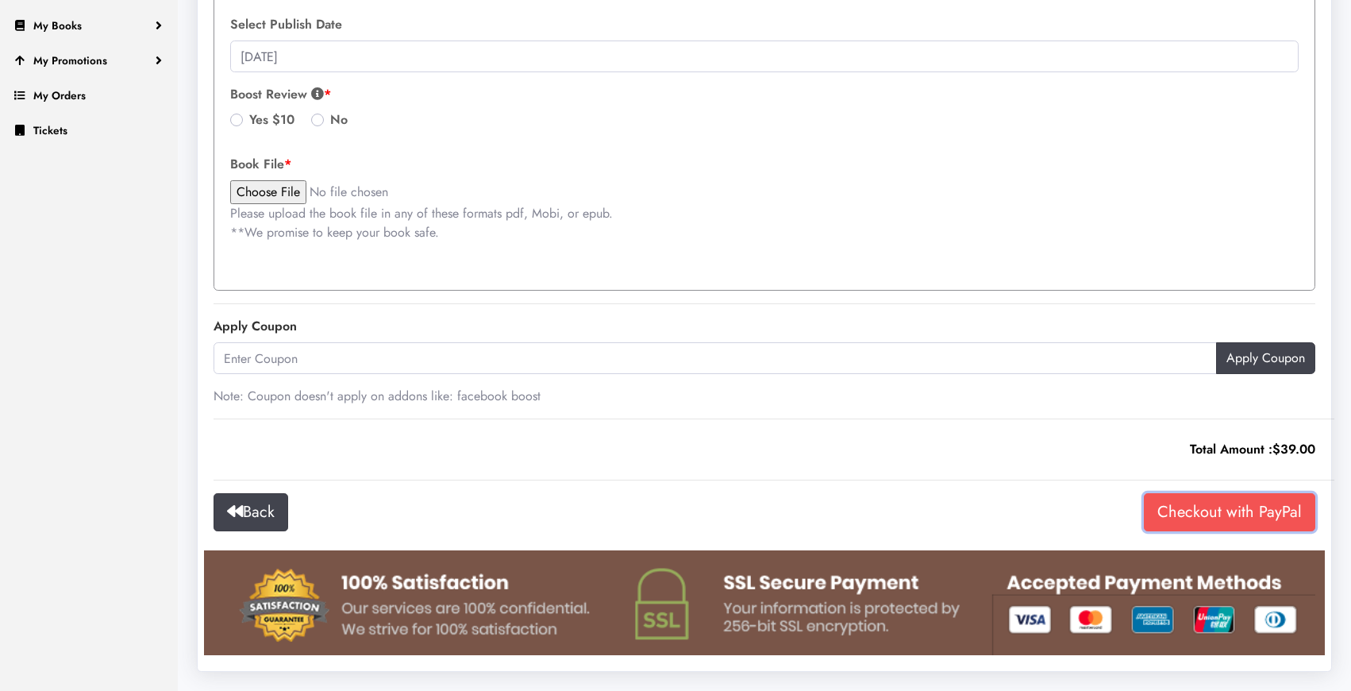
click at [1239, 522] on input "Checkout with PayPal" at bounding box center [1229, 512] width 171 height 38
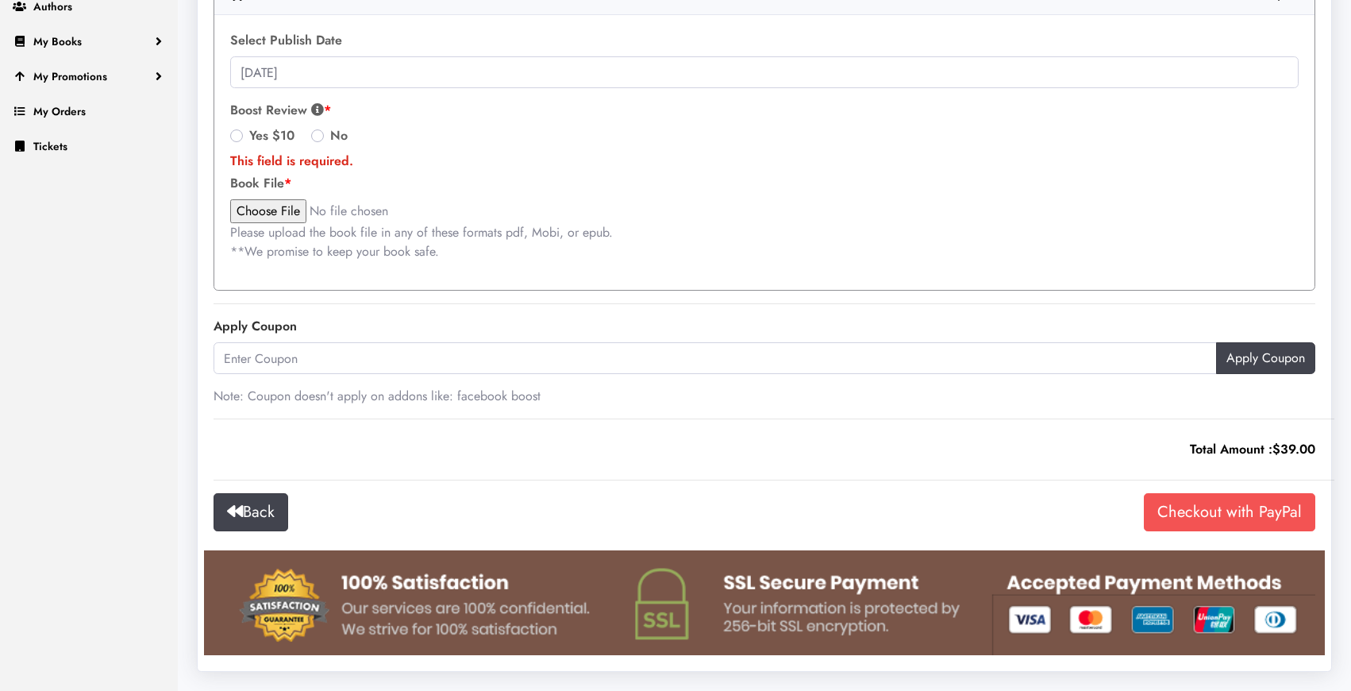
click at [330, 136] on label "No" at bounding box center [338, 135] width 17 height 19
click at [320, 136] on input "No" at bounding box center [317, 134] width 13 height 16
radio input "true"
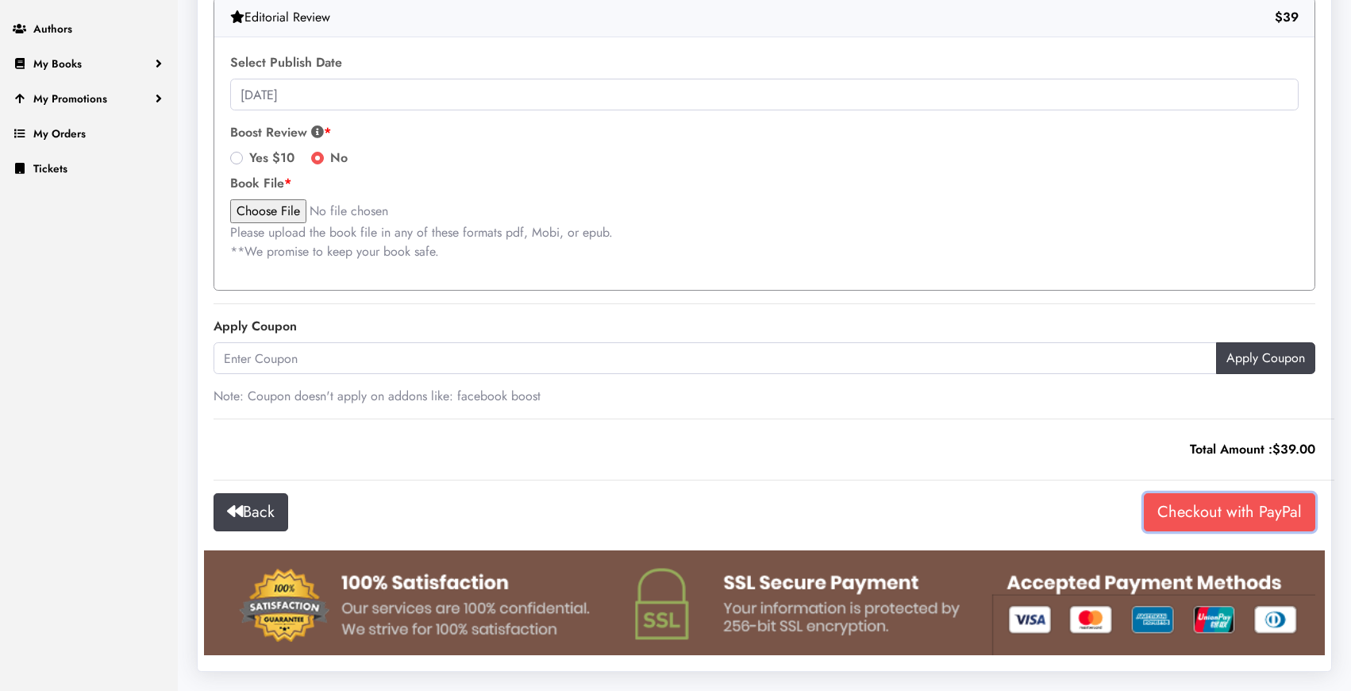
click at [1229, 503] on input "Checkout with PayPal" at bounding box center [1229, 512] width 171 height 38
